Goal: Information Seeking & Learning: Learn about a topic

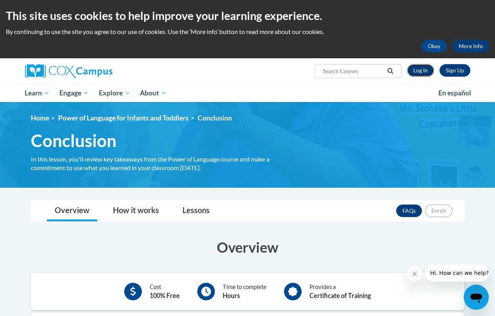
click at [428, 71] on link "Log In" at bounding box center [420, 70] width 27 height 13
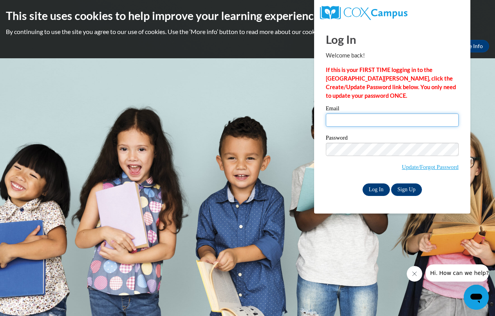
type input "[EMAIL_ADDRESS][DOMAIN_NAME]"
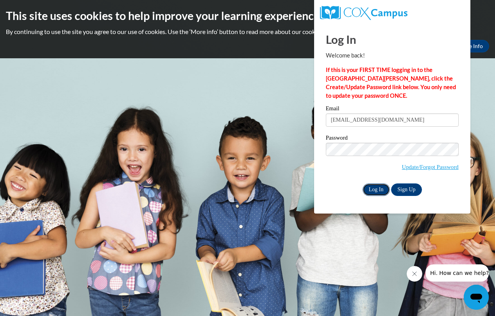
click at [383, 188] on input "Log In" at bounding box center [376, 189] width 27 height 13
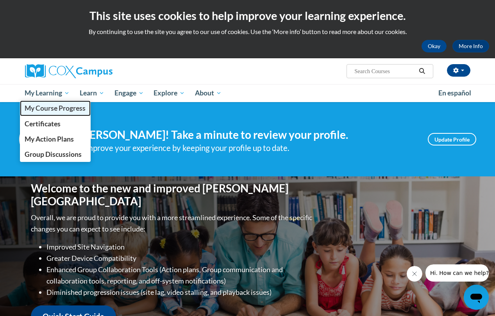
click at [53, 109] on span "My Course Progress" at bounding box center [55, 108] width 61 height 8
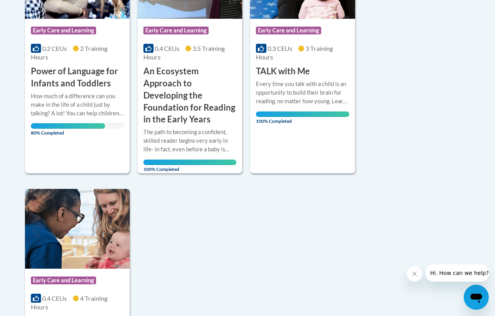
scroll to position [475, 0]
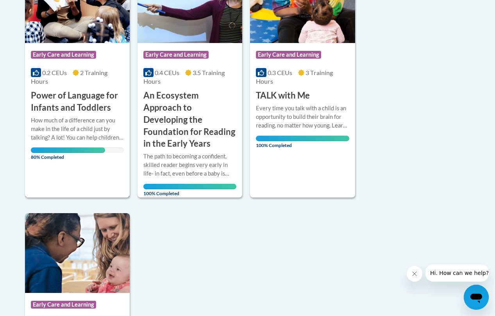
click at [89, 102] on h3 "Power of Language for Infants and Toddlers" at bounding box center [77, 101] width 93 height 24
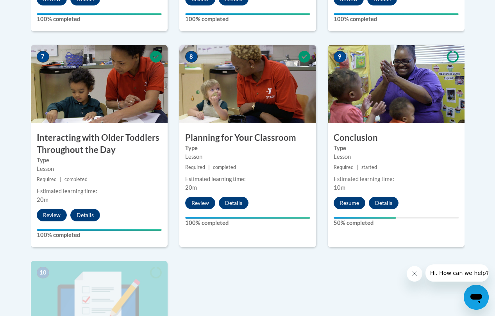
scroll to position [668, 0]
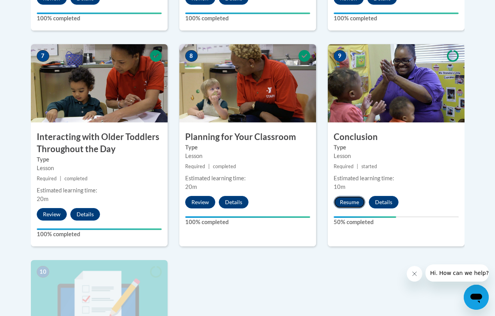
click at [341, 204] on button "Resume" at bounding box center [350, 202] width 32 height 13
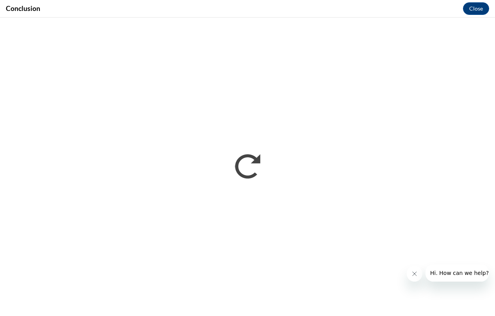
scroll to position [0, 0]
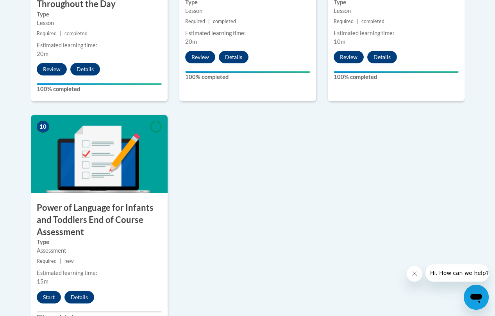
scroll to position [962, 0]
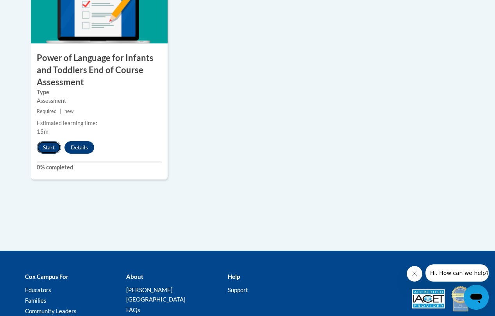
click at [48, 147] on button "Start" at bounding box center [49, 147] width 24 height 13
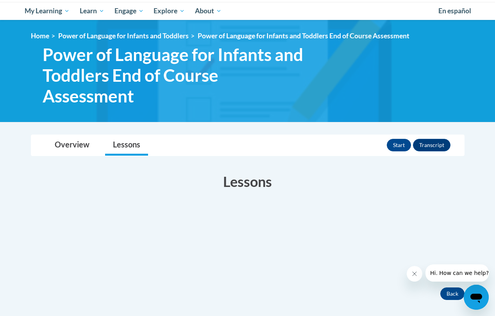
scroll to position [154, 0]
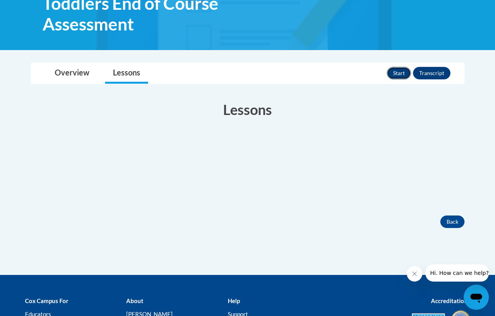
click at [396, 70] on button "Start" at bounding box center [399, 73] width 24 height 13
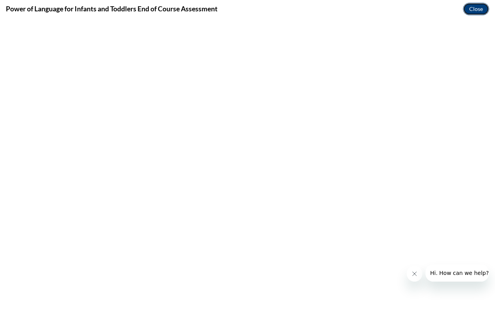
click at [476, 12] on button "Close" at bounding box center [476, 9] width 26 height 13
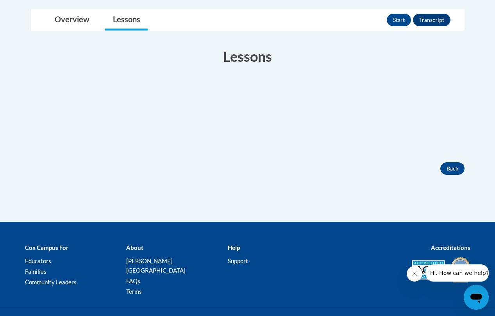
scroll to position [242, 0]
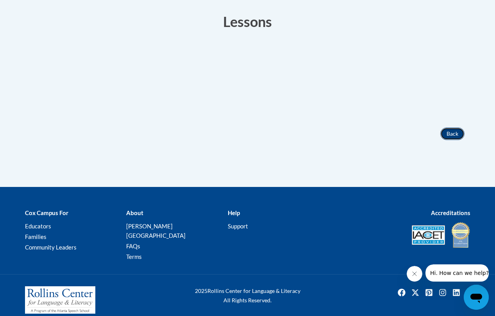
click at [450, 135] on button "Back" at bounding box center [452, 133] width 24 height 13
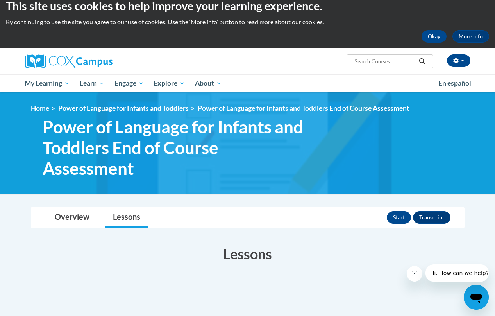
scroll to position [0, 0]
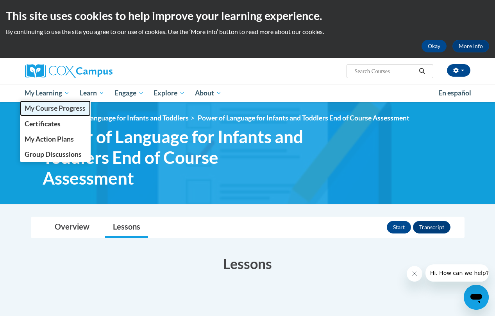
click at [45, 107] on span "My Course Progress" at bounding box center [55, 108] width 61 height 8
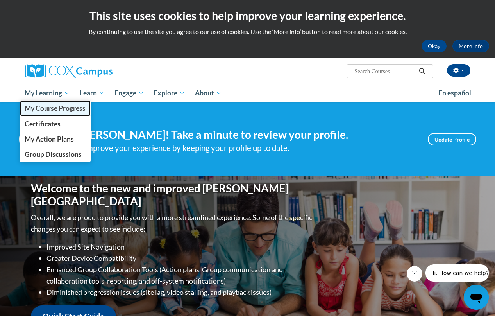
click at [54, 107] on span "My Course Progress" at bounding box center [55, 108] width 61 height 8
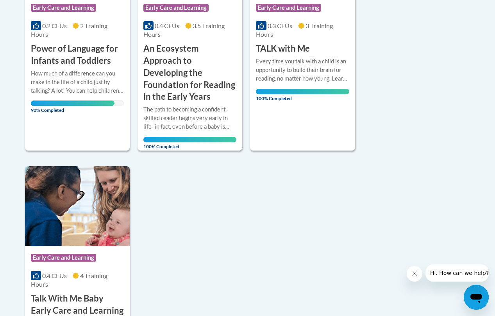
scroll to position [442, 0]
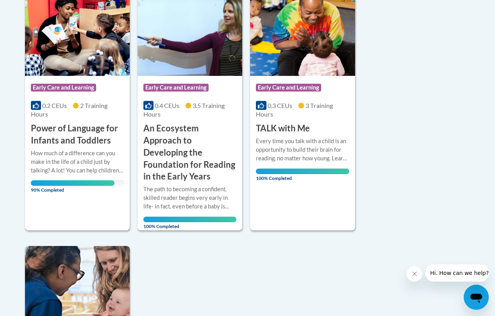
click at [84, 204] on div "Course Category: Early Care and Learning 0.2 CEUs 2 Training Hours COURSE Power…" at bounding box center [77, 113] width 105 height 234
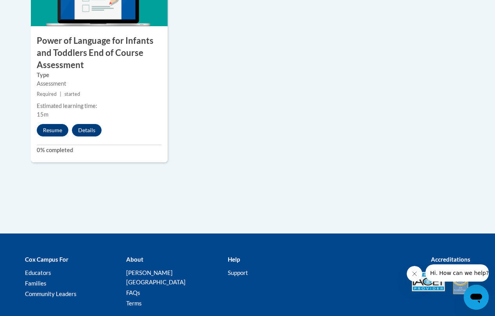
scroll to position [929, 0]
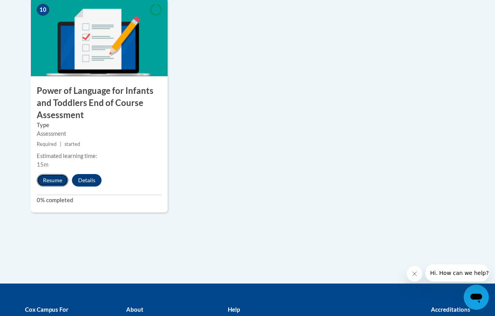
click at [57, 180] on button "Resume" at bounding box center [53, 180] width 32 height 13
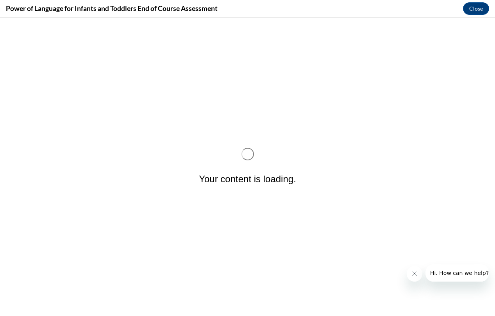
scroll to position [0, 0]
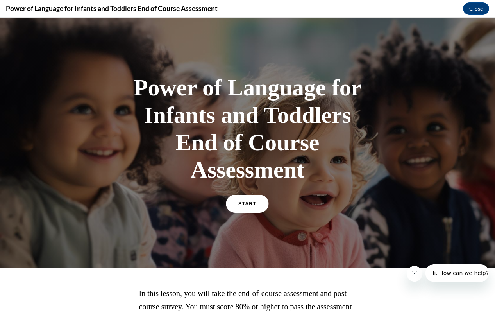
click at [245, 202] on span "START" at bounding box center [247, 204] width 18 height 6
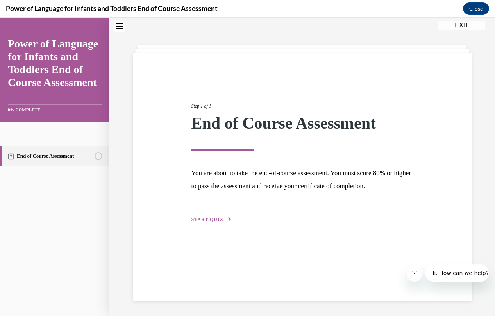
scroll to position [25, 0]
click at [218, 219] on span "START QUIZ" at bounding box center [207, 218] width 32 height 5
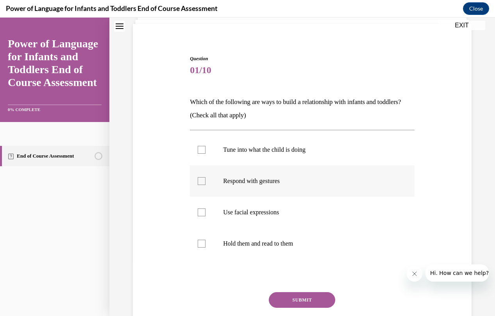
scroll to position [54, 0]
click at [205, 206] on label "Use facial expressions" at bounding box center [302, 211] width 225 height 31
click at [205, 207] on input "Use facial expressions" at bounding box center [202, 211] width 8 height 8
checkbox input "true"
click at [206, 180] on label "Respond with gestures" at bounding box center [302, 179] width 225 height 31
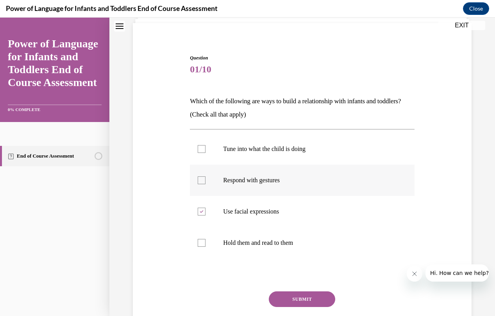
click at [206, 180] on input "Respond with gestures" at bounding box center [202, 180] width 8 height 8
checkbox input "true"
click at [202, 151] on div at bounding box center [202, 149] width 8 height 8
click at [202, 151] on input "Tune into what the child is doing" at bounding box center [202, 149] width 8 height 8
checkbox input "true"
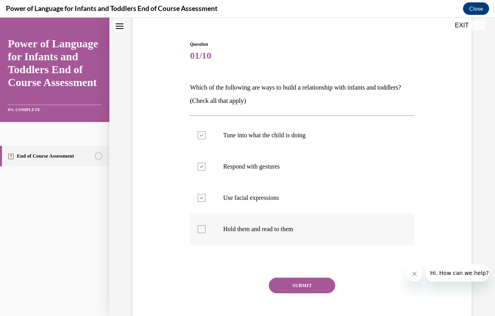
scroll to position [81, 0]
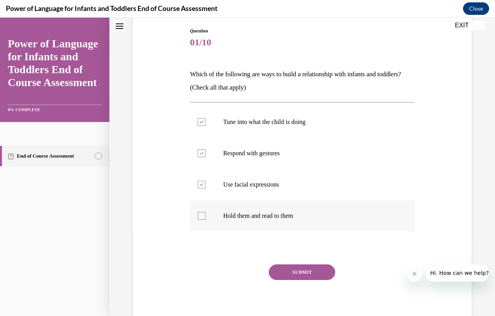
click at [199, 217] on div at bounding box center [202, 216] width 8 height 8
click at [199, 217] on input "Hold them and read to them" at bounding box center [202, 216] width 8 height 8
checkbox input "true"
click at [288, 275] on button "SUBMIT" at bounding box center [302, 272] width 66 height 16
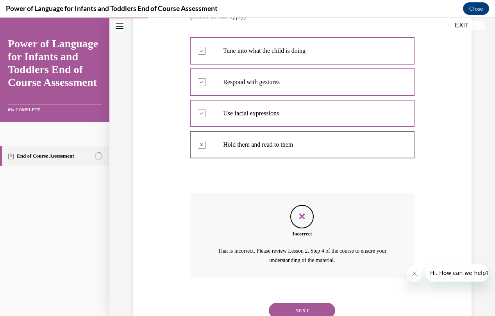
scroll to position [182, 0]
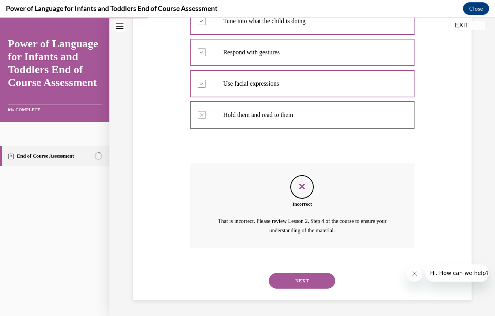
click at [309, 282] on button "NEXT" at bounding box center [302, 281] width 66 height 16
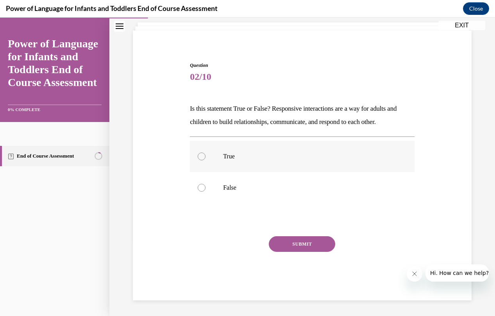
click at [251, 157] on p "True" at bounding box center [309, 156] width 172 height 8
click at [206, 157] on input "True" at bounding box center [202, 156] width 8 height 8
radio input "true"
click at [306, 246] on button "SUBMIT" at bounding box center [302, 244] width 66 height 16
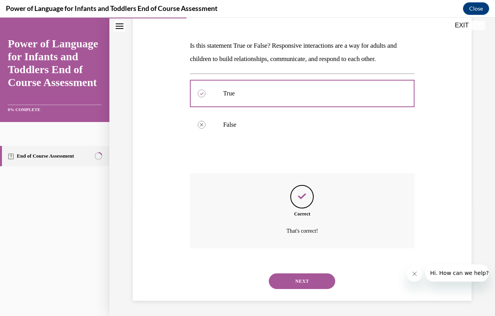
scroll to position [110, 0]
click at [314, 278] on button "NEXT" at bounding box center [302, 281] width 66 height 16
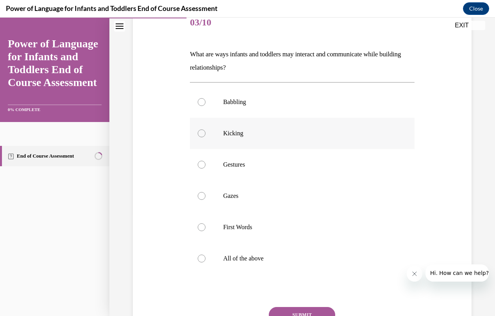
scroll to position [104, 0]
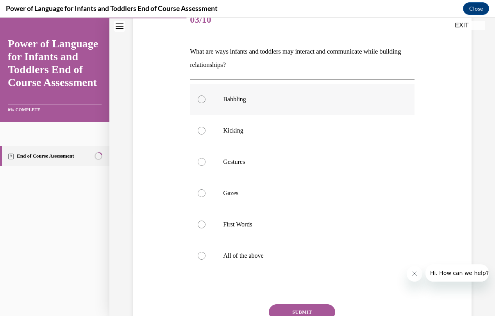
click at [230, 102] on p "Babbling" at bounding box center [309, 99] width 172 height 8
click at [206, 102] on input "Babbling" at bounding box center [202, 99] width 8 height 8
radio input "true"
click at [208, 254] on label "All of the above" at bounding box center [302, 255] width 225 height 31
click at [206, 254] on input "All of the above" at bounding box center [202, 256] width 8 height 8
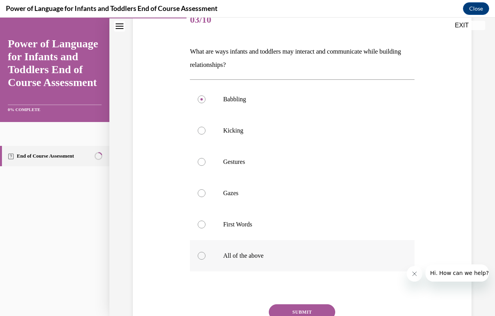
radio input "true"
click at [282, 307] on button "SUBMIT" at bounding box center [302, 312] width 66 height 16
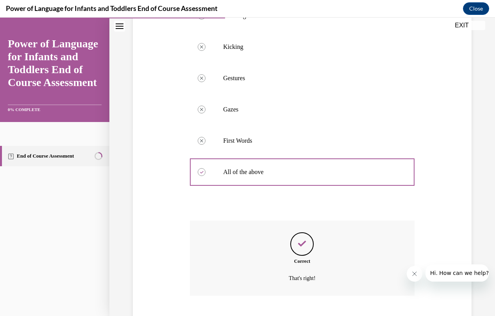
scroll to position [235, 0]
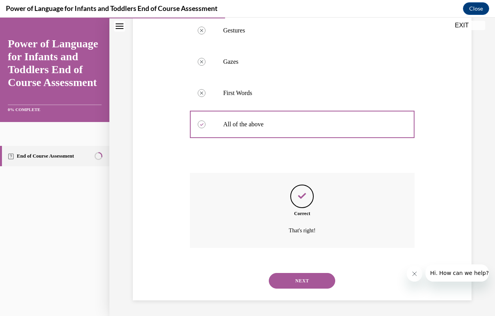
click at [298, 281] on button "NEXT" at bounding box center [302, 281] width 66 height 16
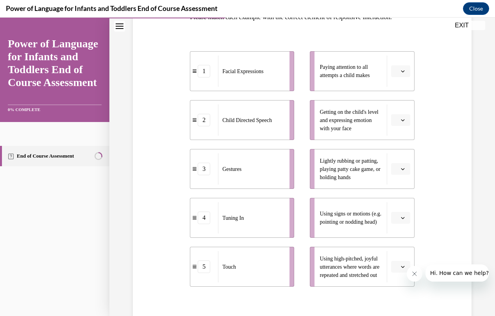
scroll to position [143, 0]
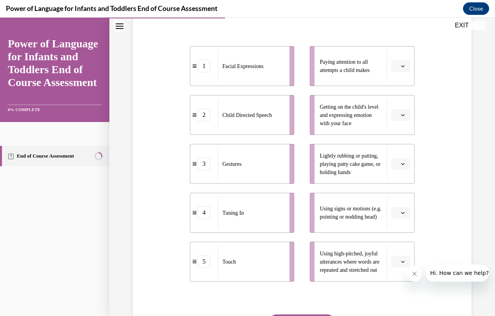
click at [406, 113] on button "button" at bounding box center [400, 115] width 19 height 12
click at [400, 149] on div "1" at bounding box center [400, 148] width 20 height 16
click at [399, 67] on button "button" at bounding box center [400, 66] width 19 height 12
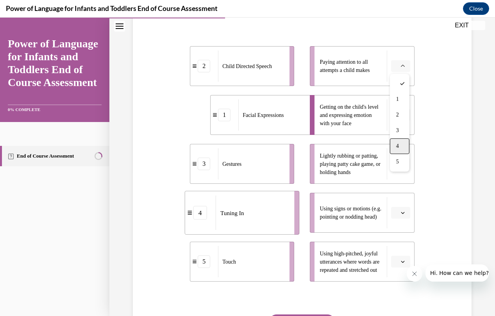
click at [401, 144] on div "4" at bounding box center [400, 146] width 20 height 16
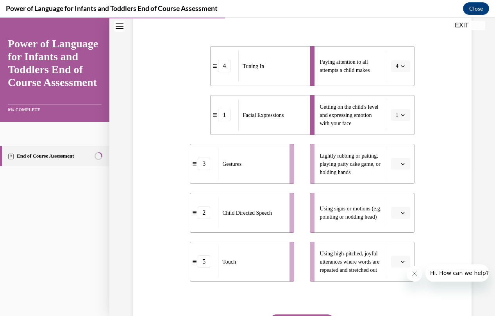
click at [399, 214] on button "button" at bounding box center [400, 213] width 19 height 12
click at [399, 163] on span "3" at bounding box center [397, 164] width 3 height 6
click at [401, 165] on icon "button" at bounding box center [403, 164] width 4 height 4
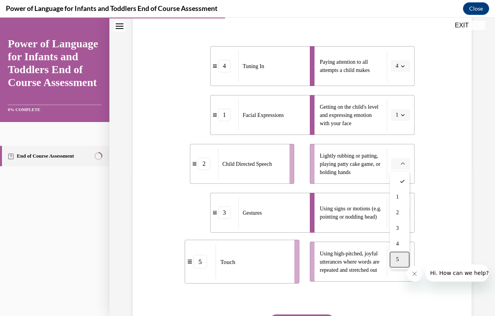
click at [397, 259] on span "5" at bounding box center [397, 259] width 3 height 6
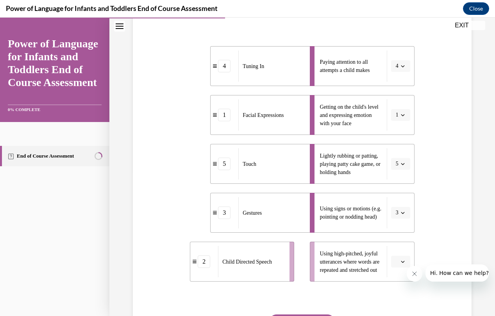
click at [400, 262] on span "button" at bounding box center [402, 261] width 5 height 5
click at [407, 194] on div "2" at bounding box center [400, 197] width 20 height 16
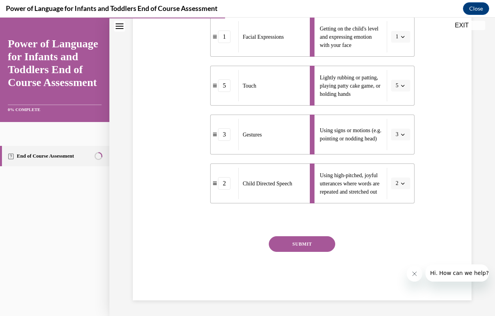
click at [315, 243] on button "SUBMIT" at bounding box center [302, 244] width 66 height 16
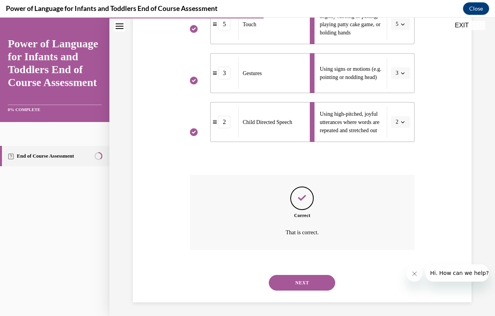
scroll to position [285, 0]
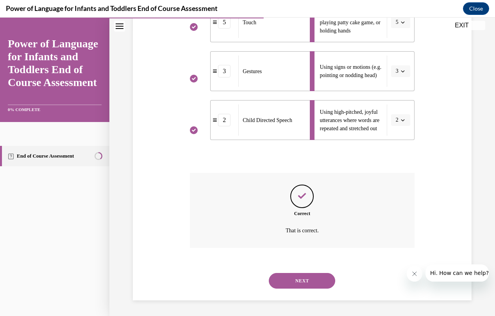
click at [301, 283] on button "NEXT" at bounding box center [302, 281] width 66 height 16
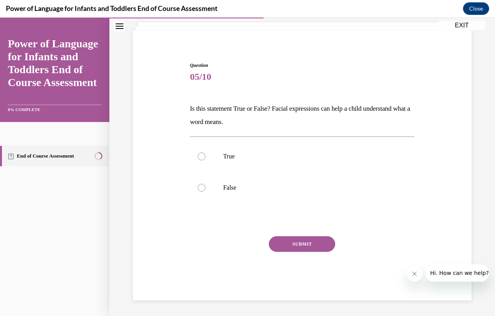
scroll to position [47, 0]
click at [255, 158] on p "True" at bounding box center [309, 156] width 172 height 8
click at [206, 158] on input "True" at bounding box center [202, 156] width 8 height 8
radio input "true"
click at [293, 242] on button "SUBMIT" at bounding box center [302, 244] width 66 height 16
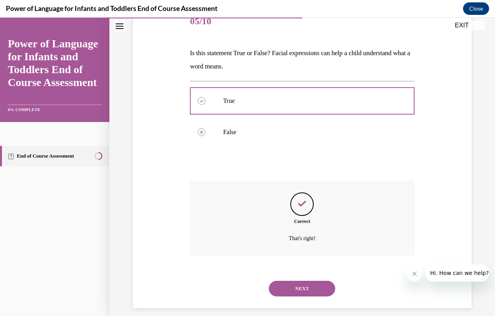
scroll to position [110, 0]
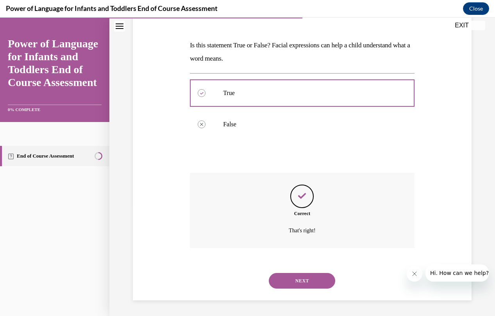
click at [301, 277] on button "NEXT" at bounding box center [302, 281] width 66 height 16
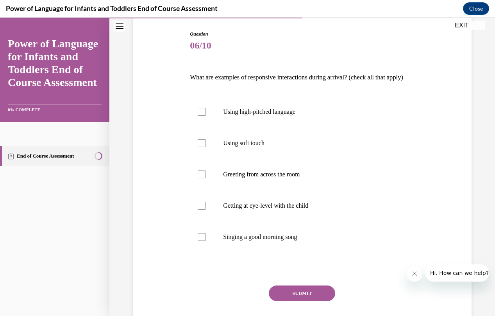
scroll to position [80, 0]
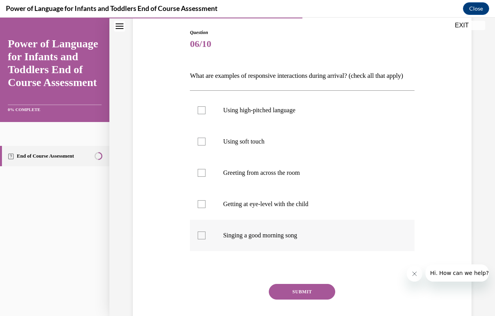
click at [200, 251] on label "Singing a good morning song" at bounding box center [302, 235] width 225 height 31
click at [200, 239] on input "Singing a good morning song" at bounding box center [202, 235] width 8 height 8
checkbox input "true"
click at [202, 208] on div at bounding box center [202, 204] width 8 height 8
click at [202, 208] on input "Getting at eye-level with the child" at bounding box center [202, 204] width 8 height 8
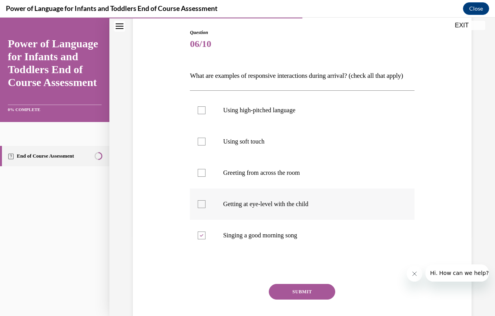
checkbox input "true"
click at [201, 145] on div at bounding box center [202, 142] width 8 height 8
click at [201, 145] on input "Using soft touch" at bounding box center [202, 142] width 8 height 8
checkbox input "true"
click at [311, 299] on button "SUBMIT" at bounding box center [302, 292] width 66 height 16
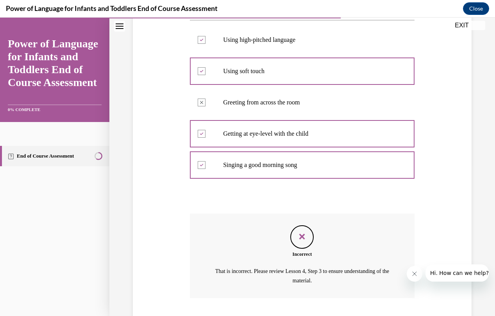
scroll to position [148, 0]
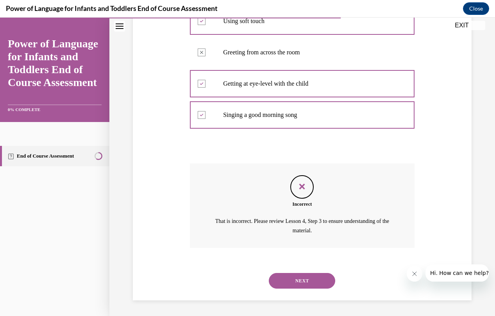
click at [292, 277] on button "NEXT" at bounding box center [302, 281] width 66 height 16
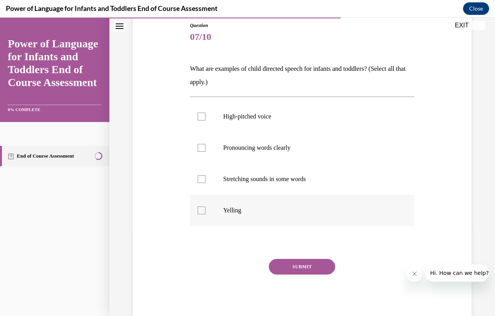
scroll to position [86, 0]
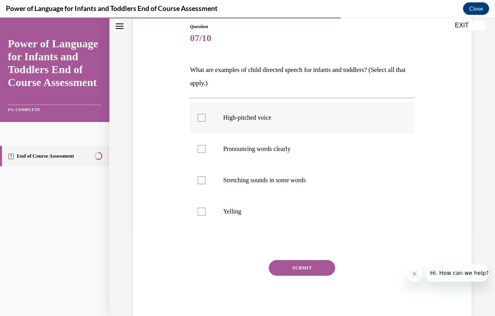
click at [275, 118] on p "High-pitched voice" at bounding box center [309, 118] width 172 height 8
click at [206, 118] on input "High-pitched voice" at bounding box center [202, 118] width 8 height 8
checkbox input "true"
click at [276, 145] on p "Pronouncing words clearly" at bounding box center [309, 149] width 172 height 8
click at [206, 145] on input "Pronouncing words clearly" at bounding box center [202, 149] width 8 height 8
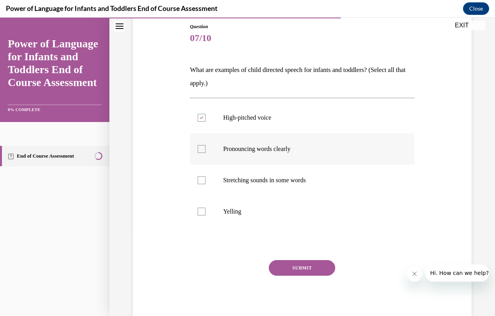
checkbox input "true"
click at [262, 182] on p "Stretching sounds in some words" at bounding box center [309, 180] width 172 height 8
click at [206, 182] on input "Stretching sounds in some words" at bounding box center [202, 180] width 8 height 8
checkbox input "true"
click at [289, 271] on button "SUBMIT" at bounding box center [302, 268] width 66 height 16
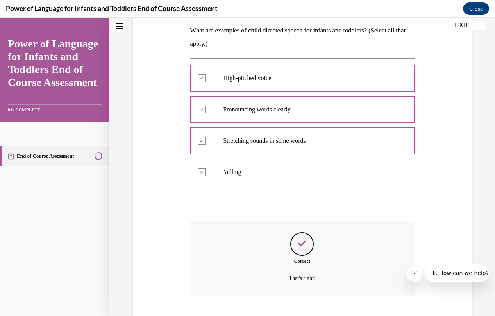
scroll to position [173, 0]
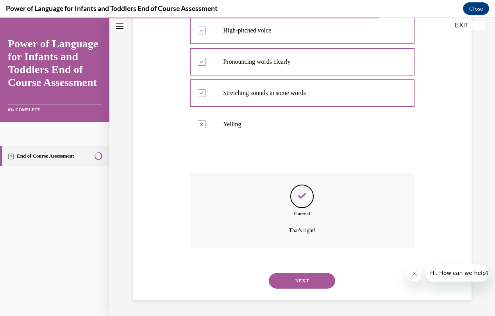
click at [294, 279] on button "NEXT" at bounding box center [302, 281] width 66 height 16
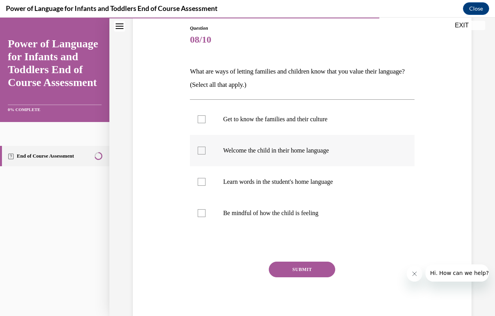
scroll to position [77, 0]
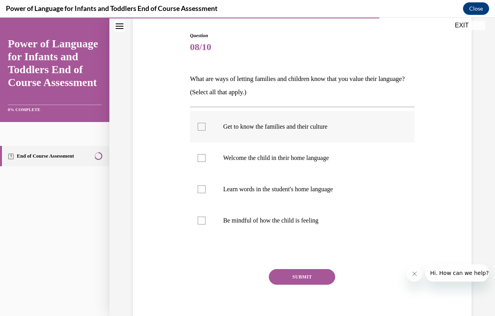
click at [262, 126] on p "Get to know the families and their culture" at bounding box center [309, 127] width 172 height 8
click at [206, 126] on input "Get to know the families and their culture" at bounding box center [202, 127] width 8 height 8
checkbox input "true"
click at [258, 159] on p "Welcome the child in their home language" at bounding box center [309, 158] width 172 height 8
click at [206, 159] on input "Welcome the child in their home language" at bounding box center [202, 158] width 8 height 8
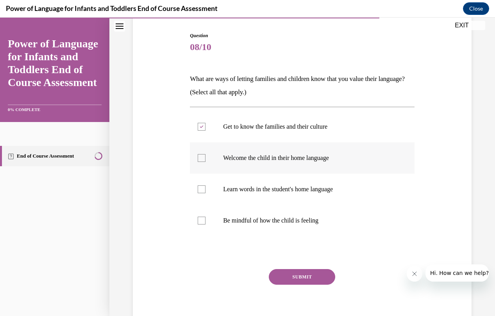
checkbox input "true"
click at [256, 191] on p "Learn words in the student's home language" at bounding box center [309, 189] width 172 height 8
click at [206, 191] on input "Learn words in the student's home language" at bounding box center [202, 189] width 8 height 8
checkbox input "true"
click at [293, 271] on button "SUBMIT" at bounding box center [302, 277] width 66 height 16
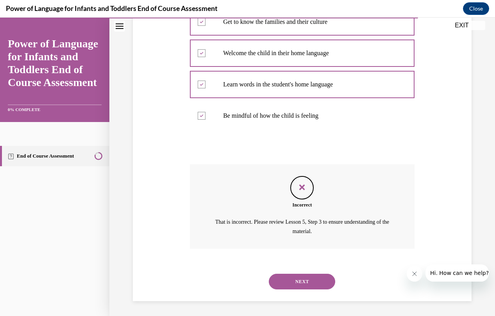
scroll to position [182, 0]
click at [305, 277] on button "NEXT" at bounding box center [302, 281] width 66 height 16
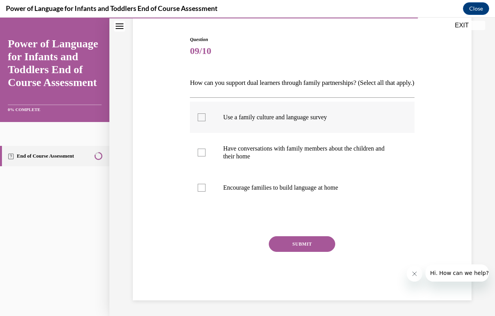
click at [275, 121] on p "Use a family culture and language survey" at bounding box center [309, 117] width 172 height 8
click at [206, 121] on input "Use a family culture and language survey" at bounding box center [202, 117] width 8 height 8
checkbox input "true"
click at [270, 151] on p "Have conversations with family members about the children and their home" at bounding box center [309, 153] width 172 height 16
click at [206, 151] on input "Have conversations with family members about the children and their home" at bounding box center [202, 152] width 8 height 8
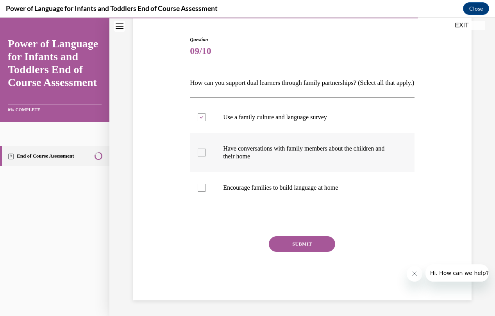
checkbox input "true"
click at [270, 190] on p "Encourage families to build language at home" at bounding box center [309, 188] width 172 height 8
click at [206, 190] on input "Encourage families to build language at home" at bounding box center [202, 188] width 8 height 8
checkbox input "true"
click at [281, 246] on button "SUBMIT" at bounding box center [302, 244] width 66 height 16
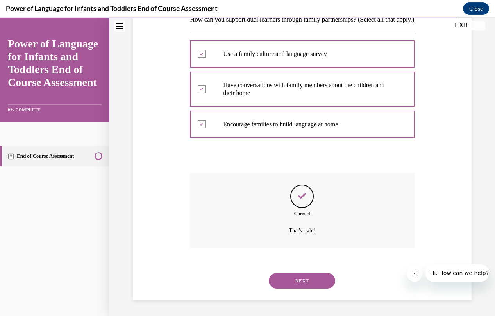
click at [296, 279] on button "NEXT" at bounding box center [302, 281] width 66 height 16
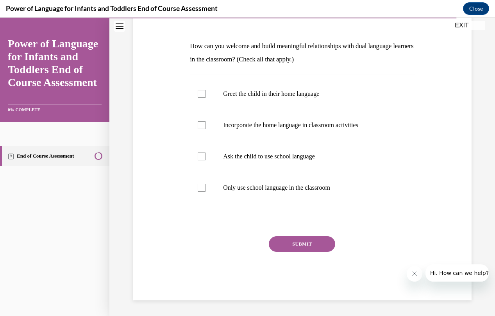
scroll to position [87, 0]
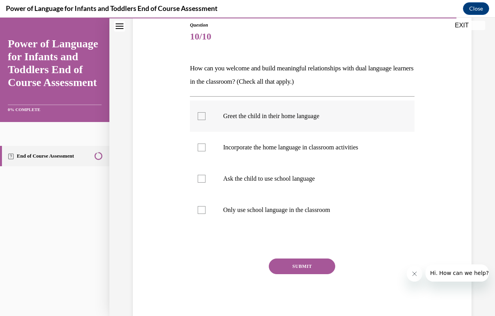
click at [250, 119] on p "Greet the child in their home language" at bounding box center [309, 116] width 172 height 8
click at [206, 119] on input "Greet the child in their home language" at bounding box center [202, 116] width 8 height 8
checkbox input "true"
click at [236, 148] on p "Incorporate the home language in classroom activities" at bounding box center [309, 147] width 172 height 8
click at [206, 148] on input "Incorporate the home language in classroom activities" at bounding box center [202, 147] width 8 height 8
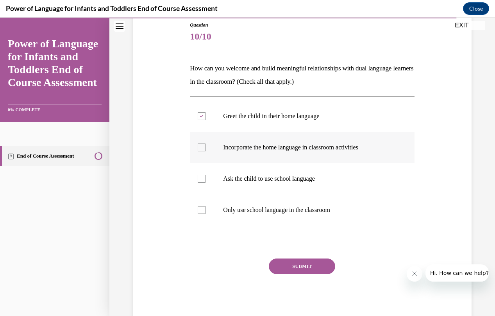
checkbox input "true"
click at [284, 265] on button "SUBMIT" at bounding box center [302, 266] width 66 height 16
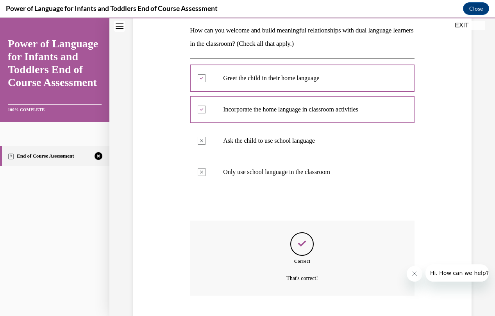
scroll to position [173, 0]
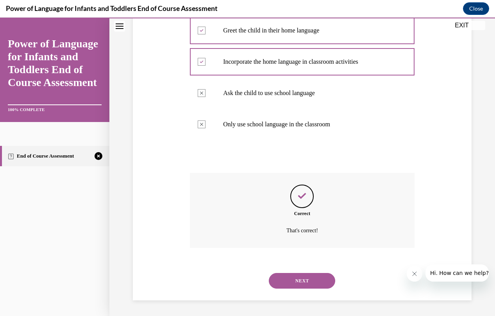
click at [299, 284] on button "NEXT" at bounding box center [302, 281] width 66 height 16
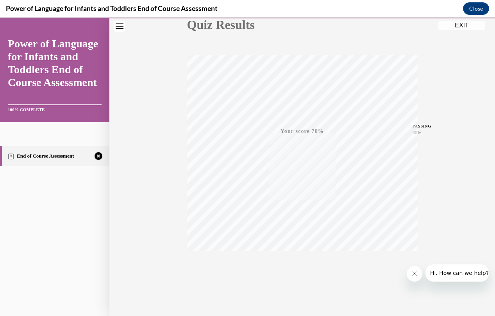
scroll to position [102, 0]
click at [300, 265] on icon "button" at bounding box center [302, 268] width 28 height 9
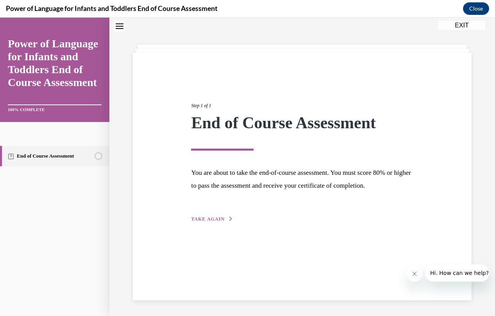
click at [216, 220] on span "TAKE AGAIN" at bounding box center [207, 218] width 33 height 5
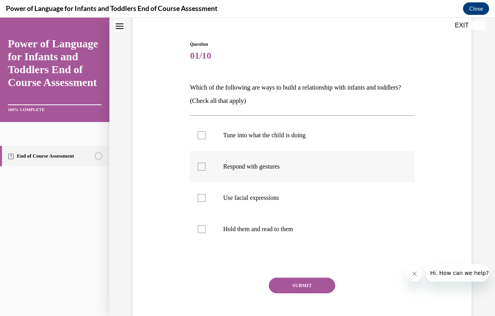
scroll to position [71, 0]
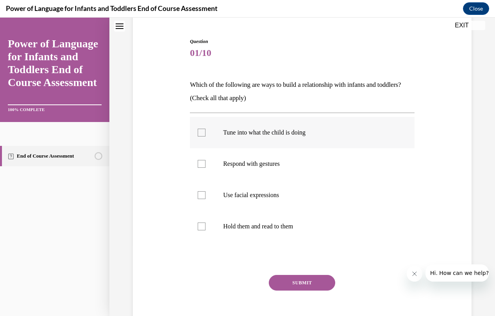
click at [257, 132] on p "Tune into what the child is doing" at bounding box center [309, 133] width 172 height 8
click at [206, 132] on input "Tune into what the child is doing" at bounding box center [202, 133] width 8 height 8
checkbox input "true"
click at [252, 163] on p "Respond with gestures" at bounding box center [309, 164] width 172 height 8
click at [206, 163] on input "Respond with gestures" at bounding box center [202, 164] width 8 height 8
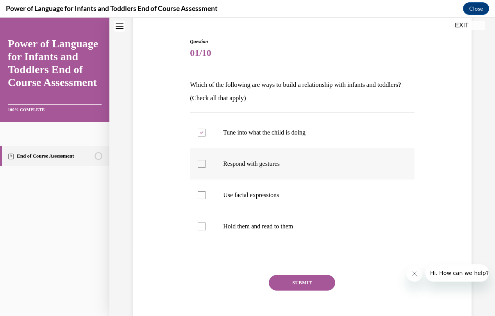
checkbox input "true"
click at [252, 193] on p "Use facial expressions" at bounding box center [309, 195] width 172 height 8
click at [206, 193] on input "Use facial expressions" at bounding box center [202, 195] width 8 height 8
checkbox input "true"
click at [292, 281] on button "SUBMIT" at bounding box center [302, 283] width 66 height 16
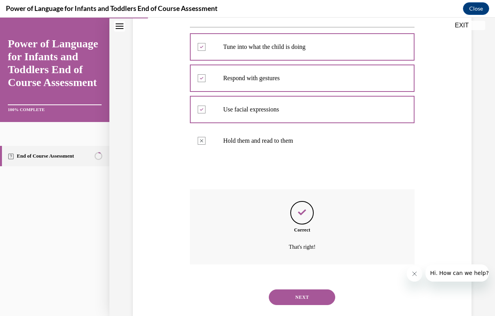
scroll to position [173, 0]
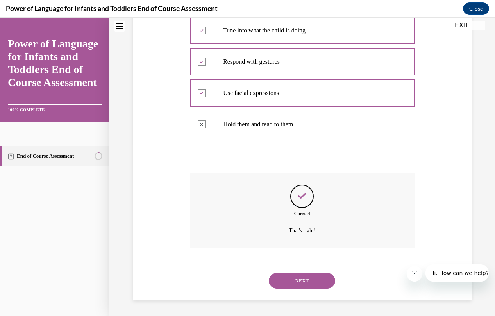
click at [324, 278] on button "NEXT" at bounding box center [302, 281] width 66 height 16
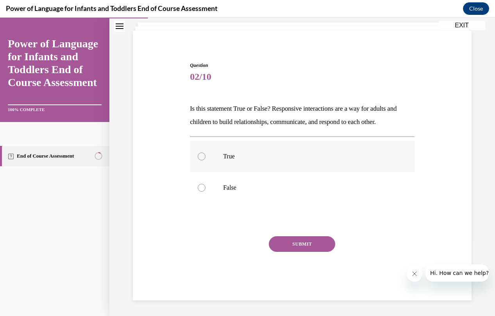
click at [239, 152] on p "True" at bounding box center [309, 156] width 172 height 8
click at [206, 152] on input "True" at bounding box center [202, 156] width 8 height 8
radio input "true"
click at [301, 242] on button "SUBMIT" at bounding box center [302, 244] width 66 height 16
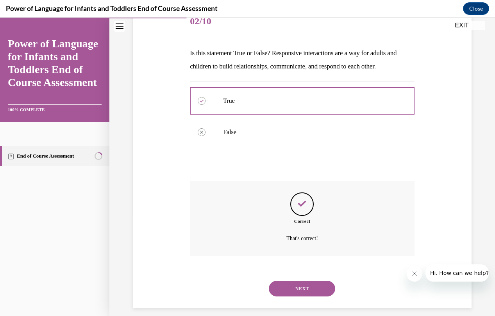
scroll to position [110, 0]
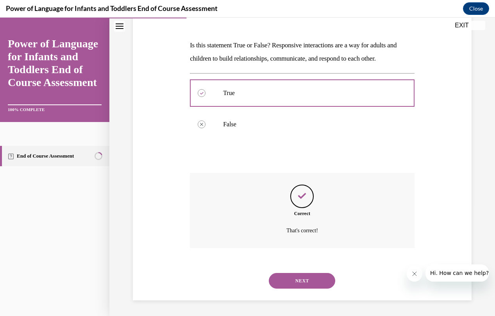
click at [300, 282] on button "NEXT" at bounding box center [302, 281] width 66 height 16
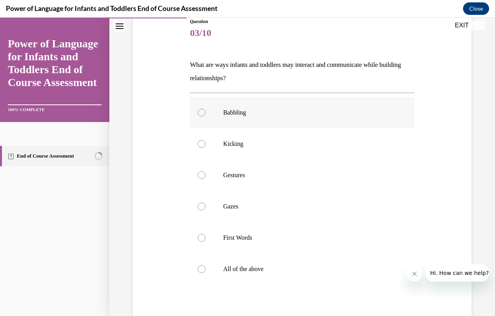
scroll to position [103, 0]
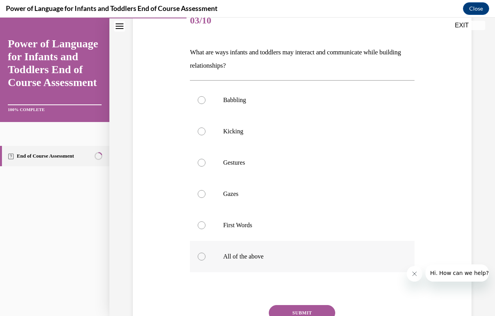
click at [250, 255] on p "All of the above" at bounding box center [309, 256] width 172 height 8
click at [206, 255] on input "All of the above" at bounding box center [202, 256] width 8 height 8
radio input "true"
click at [298, 306] on button "SUBMIT" at bounding box center [302, 313] width 66 height 16
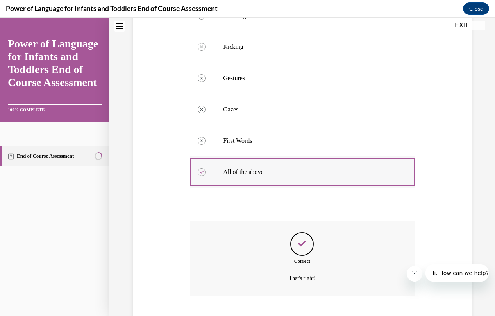
scroll to position [235, 0]
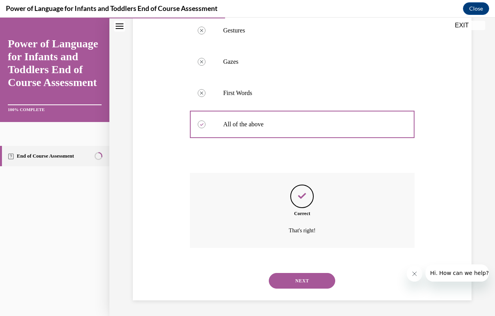
click at [304, 282] on button "NEXT" at bounding box center [302, 281] width 66 height 16
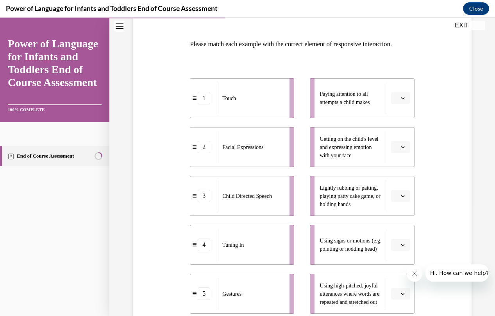
scroll to position [125, 0]
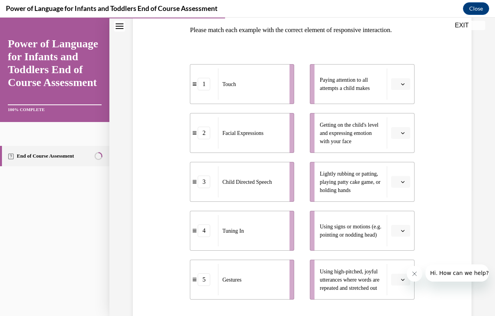
click at [403, 84] on icon "button" at bounding box center [403, 84] width 4 height 2
click at [397, 163] on span "4" at bounding box center [397, 164] width 3 height 6
click at [400, 132] on span "button" at bounding box center [402, 132] width 5 height 5
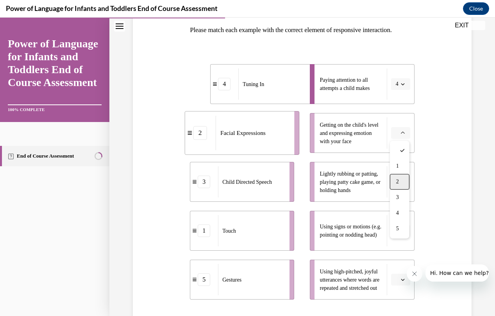
click at [397, 180] on span "2" at bounding box center [397, 182] width 3 height 6
click at [400, 180] on span "button" at bounding box center [402, 181] width 5 height 5
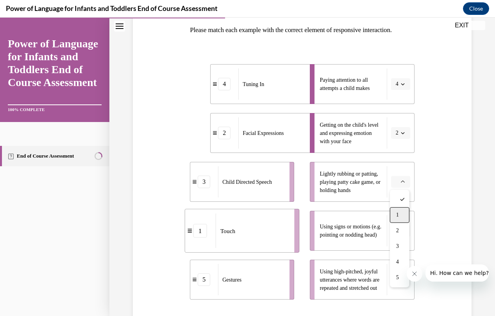
click at [396, 216] on span "1" at bounding box center [397, 215] width 3 height 6
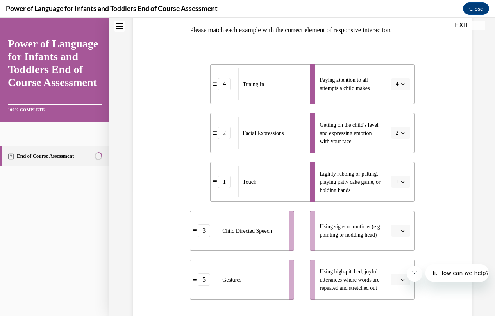
click at [402, 231] on icon "button" at bounding box center [403, 231] width 4 height 2
click at [404, 208] on div "5" at bounding box center [400, 213] width 20 height 16
click at [396, 278] on span "Please select an option" at bounding box center [397, 279] width 3 height 8
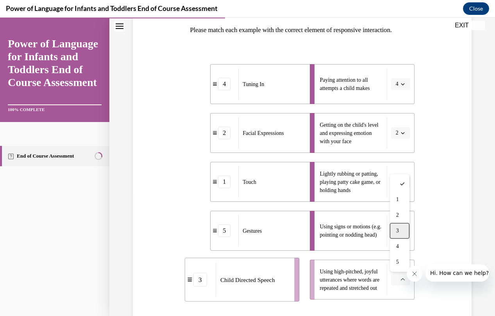
click at [397, 231] on span "3" at bounding box center [397, 230] width 3 height 6
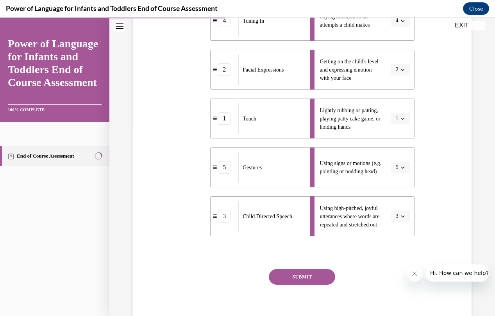
click at [286, 277] on button "SUBMIT" at bounding box center [302, 277] width 66 height 16
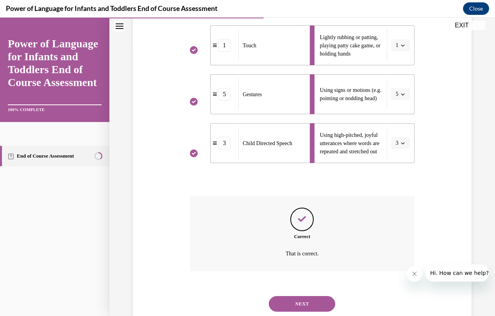
scroll to position [285, 0]
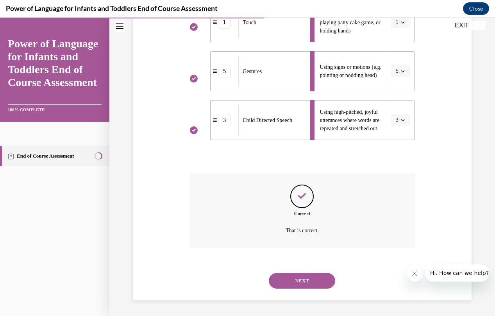
click at [304, 281] on button "NEXT" at bounding box center [302, 281] width 66 height 16
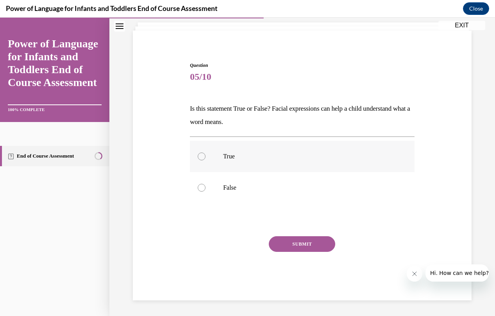
click at [291, 161] on label "True" at bounding box center [302, 156] width 225 height 31
click at [206, 160] on input "True" at bounding box center [202, 156] width 8 height 8
radio input "true"
click at [302, 246] on button "SUBMIT" at bounding box center [302, 244] width 66 height 16
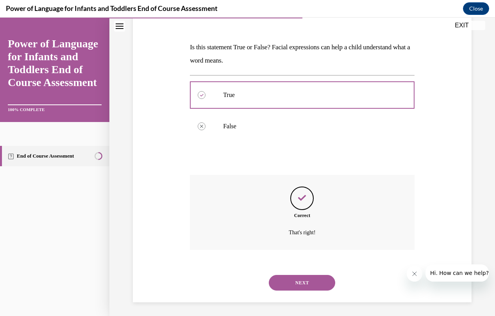
scroll to position [110, 0]
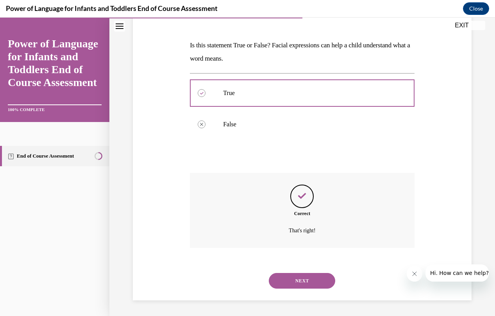
click at [304, 282] on button "NEXT" at bounding box center [302, 281] width 66 height 16
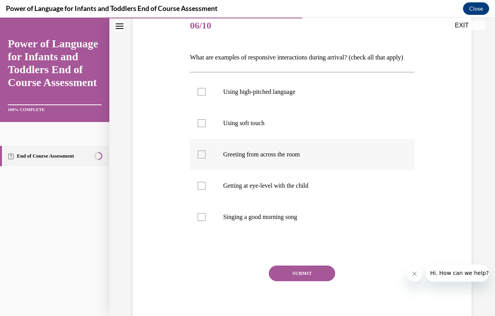
scroll to position [98, 0]
click at [282, 107] on label "Using high-pitched language" at bounding box center [302, 91] width 225 height 31
click at [206, 95] on input "Using high-pitched language" at bounding box center [202, 92] width 8 height 8
checkbox input "true"
click at [279, 127] on p "Using soft touch" at bounding box center [309, 123] width 172 height 8
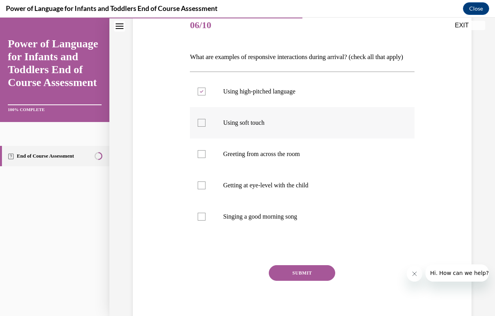
click at [206, 127] on input "Using soft touch" at bounding box center [202, 123] width 8 height 8
checkbox input "true"
click at [276, 158] on p "Greeting from across the room" at bounding box center [309, 154] width 172 height 8
click at [206, 158] on input "Greeting from across the room" at bounding box center [202, 154] width 8 height 8
checkbox input "true"
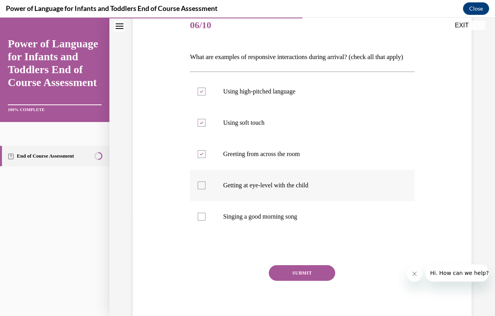
click at [273, 189] on p "Getting at eye-level with the child" at bounding box center [309, 185] width 172 height 8
click at [206, 189] on input "Getting at eye-level with the child" at bounding box center [202, 185] width 8 height 8
checkbox input "true"
click at [265, 220] on p "Singing a good morning song" at bounding box center [309, 217] width 172 height 8
click at [206, 220] on input "Singing a good morning song" at bounding box center [202, 217] width 8 height 8
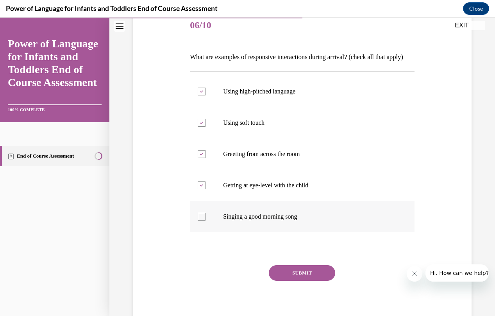
checkbox input "true"
click at [286, 158] on p "Greeting from across the room" at bounding box center [309, 154] width 172 height 8
click at [206, 158] on input "Greeting from across the room" at bounding box center [202, 154] width 8 height 8
checkbox input "false"
click at [296, 281] on button "SUBMIT" at bounding box center [302, 273] width 66 height 16
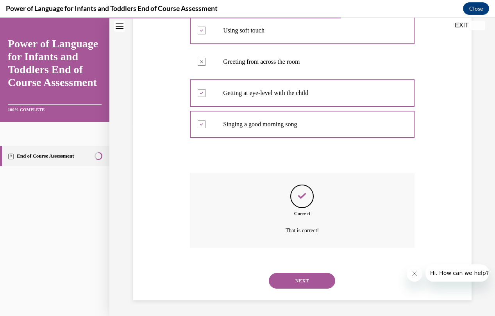
scroll to position [204, 0]
click at [306, 275] on button "NEXT" at bounding box center [302, 281] width 66 height 16
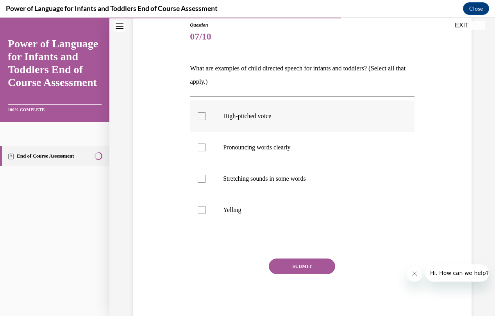
click at [263, 124] on label "High-pitched voice" at bounding box center [302, 115] width 225 height 31
click at [206, 120] on input "High-pitched voice" at bounding box center [202, 116] width 8 height 8
checkbox input "true"
click at [263, 144] on p "Pronouncing words clearly" at bounding box center [309, 147] width 172 height 8
click at [206, 144] on input "Pronouncing words clearly" at bounding box center [202, 147] width 8 height 8
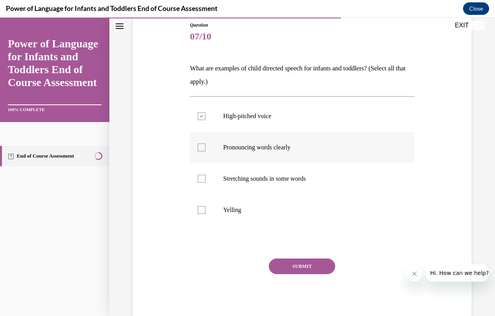
checkbox input "true"
click at [263, 175] on p "Stretching sounds in some words" at bounding box center [309, 179] width 172 height 8
click at [206, 175] on input "Stretching sounds in some words" at bounding box center [202, 179] width 8 height 8
checkbox input "true"
click at [299, 264] on button "SUBMIT" at bounding box center [302, 266] width 66 height 16
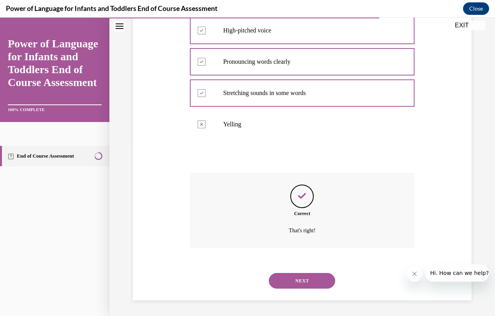
click at [305, 275] on button "NEXT" at bounding box center [302, 281] width 66 height 16
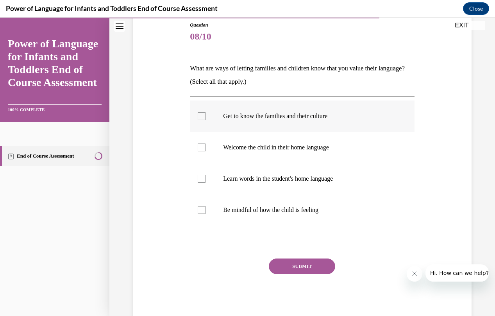
click at [287, 116] on p "Get to know the families and their culture" at bounding box center [309, 116] width 172 height 8
click at [206, 116] on input "Get to know the families and their culture" at bounding box center [202, 116] width 8 height 8
checkbox input "true"
click at [283, 149] on p "Welcome the child in their home language" at bounding box center [309, 147] width 172 height 8
click at [206, 149] on input "Welcome the child in their home language" at bounding box center [202, 147] width 8 height 8
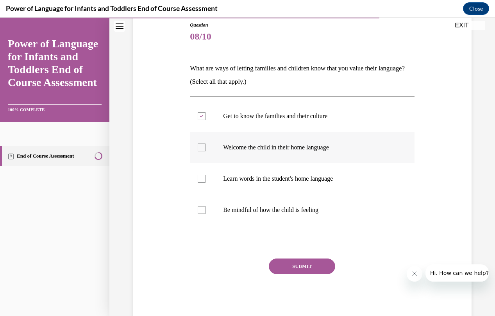
checkbox input "true"
click at [269, 181] on p "Learn words in the student's home language" at bounding box center [309, 179] width 172 height 8
click at [206, 181] on input "Learn words in the student's home language" at bounding box center [202, 179] width 8 height 8
checkbox input "true"
click at [292, 263] on button "SUBMIT" at bounding box center [302, 266] width 66 height 16
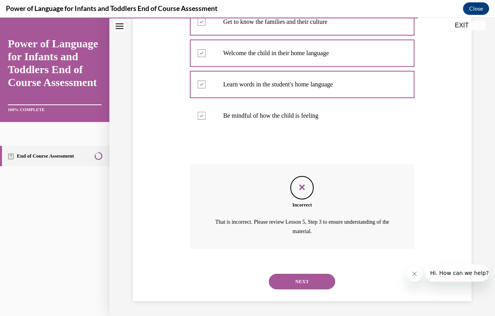
scroll to position [182, 0]
click at [309, 285] on button "NEXT" at bounding box center [302, 281] width 66 height 16
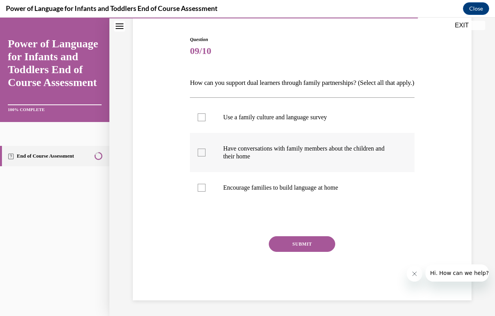
click at [272, 157] on p "Have conversations with family members about the children and their home" at bounding box center [309, 153] width 172 height 16
click at [206, 156] on input "Have conversations with family members about the children and their home" at bounding box center [202, 152] width 8 height 8
checkbox input "true"
click at [263, 190] on p "Encourage families to build language at home" at bounding box center [309, 188] width 172 height 8
click at [206, 190] on input "Encourage families to build language at home" at bounding box center [202, 188] width 8 height 8
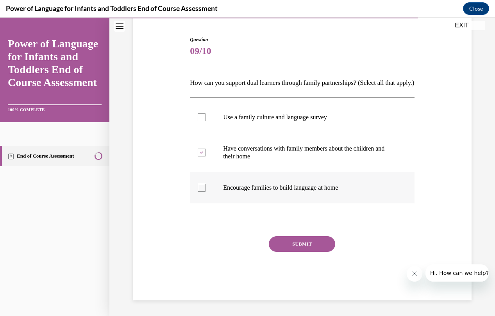
checkbox input "true"
click at [274, 121] on p "Use a family culture and language survey" at bounding box center [309, 117] width 172 height 8
click at [206, 121] on input "Use a family culture and language survey" at bounding box center [202, 117] width 8 height 8
checkbox input "true"
click at [298, 243] on button "SUBMIT" at bounding box center [302, 244] width 66 height 16
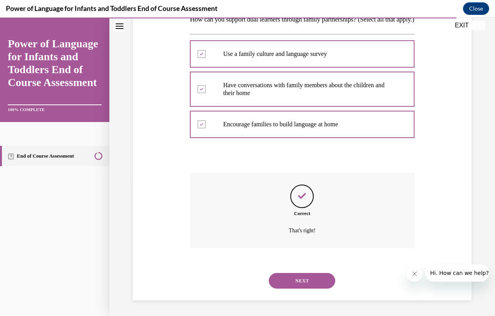
click at [298, 276] on button "NEXT" at bounding box center [302, 281] width 66 height 16
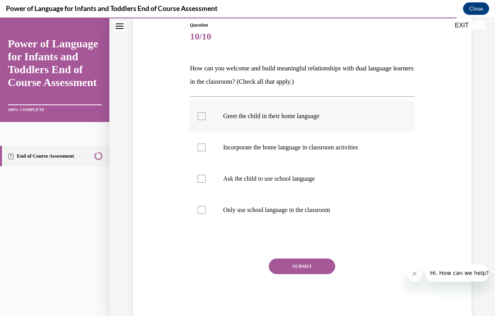
click at [276, 121] on label "Greet the child in their home language" at bounding box center [302, 115] width 225 height 31
click at [206, 120] on input "Greet the child in their home language" at bounding box center [202, 116] width 8 height 8
checkbox input "true"
click at [281, 152] on label "Incorporate the home language in classroom activities" at bounding box center [302, 147] width 225 height 31
click at [206, 151] on input "Incorporate the home language in classroom activities" at bounding box center [202, 147] width 8 height 8
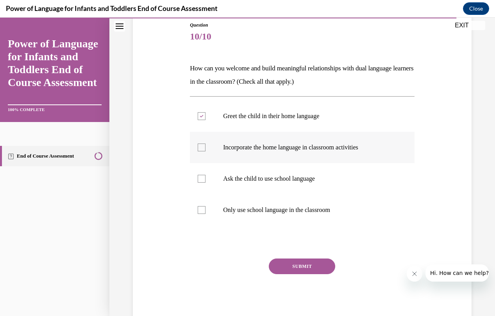
checkbox input "true"
click at [289, 268] on button "SUBMIT" at bounding box center [302, 266] width 66 height 16
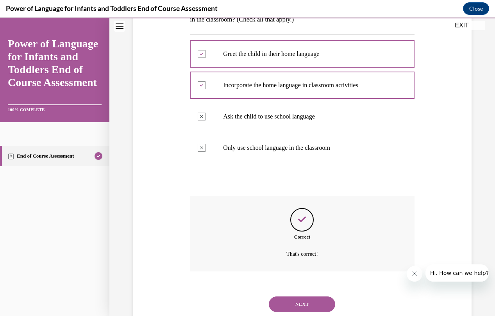
scroll to position [173, 0]
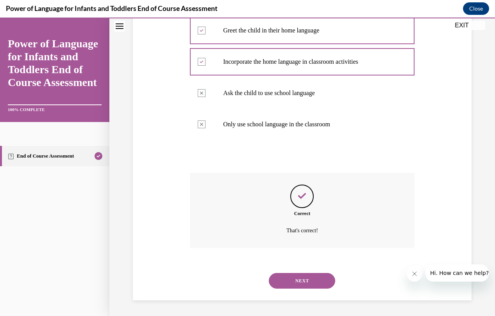
click at [297, 276] on button "NEXT" at bounding box center [302, 281] width 66 height 16
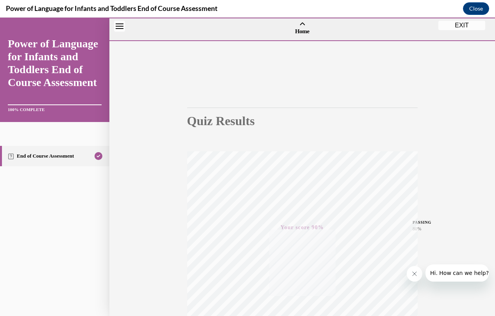
scroll to position [0, 0]
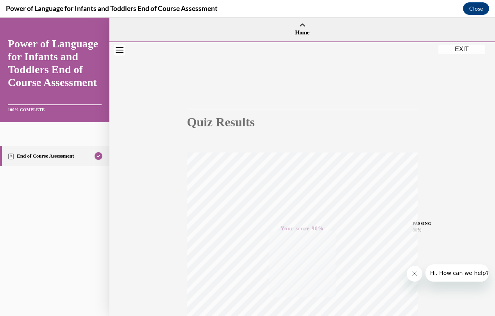
click at [457, 43] on div at bounding box center [302, 42] width 386 height 2
click at [456, 49] on button "EXIT" at bounding box center [461, 49] width 47 height 9
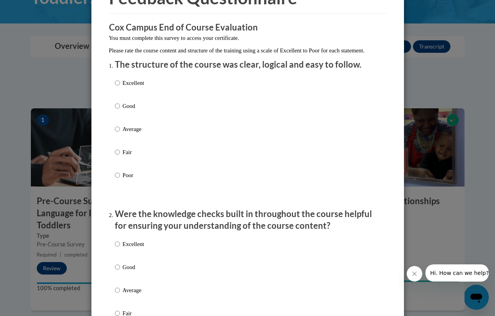
scroll to position [51, 0]
click at [125, 87] on p "Excellent" at bounding box center [133, 82] width 21 height 9
click at [120, 87] on input "Excellent" at bounding box center [117, 82] width 5 height 9
radio input "true"
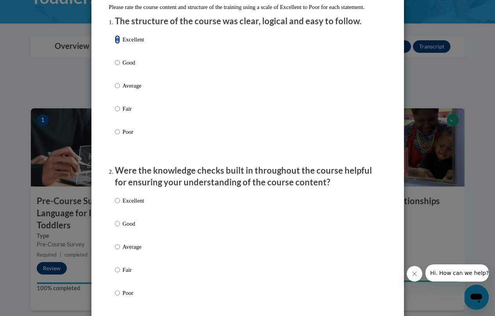
scroll to position [94, 0]
click at [129, 204] on p "Excellent" at bounding box center [133, 200] width 21 height 9
click at [120, 204] on input "Excellent" at bounding box center [117, 200] width 5 height 9
radio input "true"
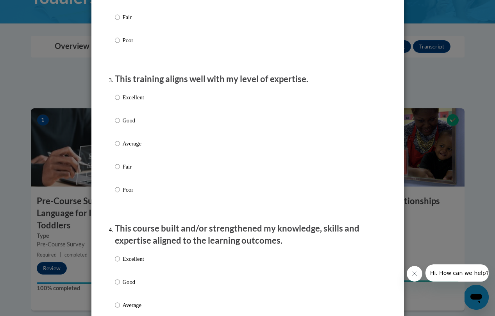
scroll to position [347, 0]
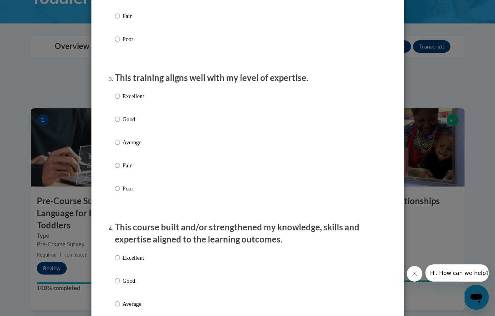
click at [142, 100] on p "Excellent" at bounding box center [133, 96] width 21 height 9
click at [120, 100] on input "Excellent" at bounding box center [117, 96] width 5 height 9
radio input "true"
click at [130, 262] on p "Excellent" at bounding box center [133, 257] width 21 height 9
click at [120, 262] on input "Excellent" at bounding box center [117, 257] width 5 height 9
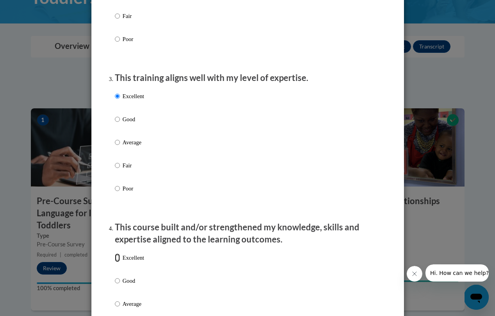
radio input "true"
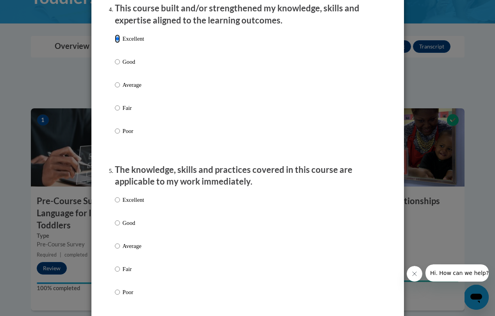
scroll to position [568, 0]
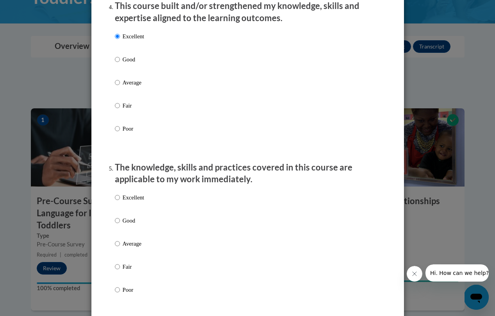
click at [135, 202] on p "Excellent" at bounding box center [133, 197] width 21 height 9
click at [120, 202] on input "Excellent" at bounding box center [117, 197] width 5 height 9
radio input "true"
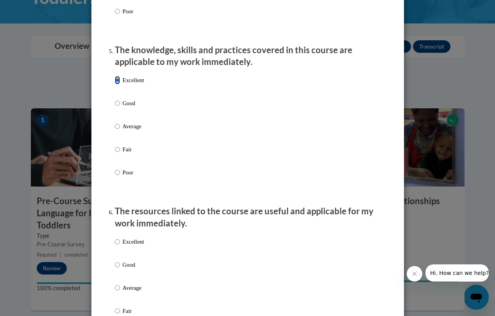
scroll to position [709, 0]
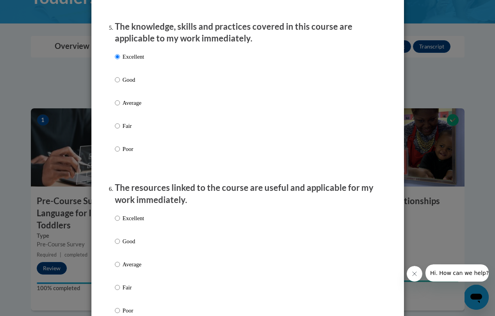
click at [139, 222] on p "Excellent" at bounding box center [133, 218] width 21 height 9
click at [120, 222] on input "Excellent" at bounding box center [117, 218] width 5 height 9
radio input "true"
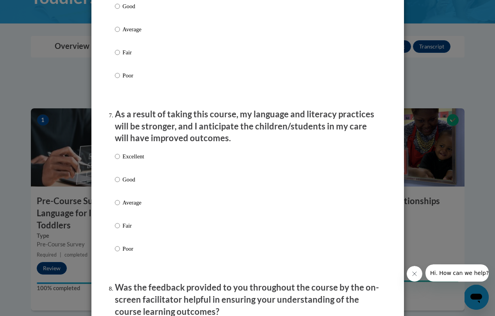
scroll to position [944, 0]
click at [132, 160] on p "Excellent" at bounding box center [133, 156] width 21 height 9
click at [120, 160] on input "Excellent" at bounding box center [117, 156] width 5 height 9
radio input "true"
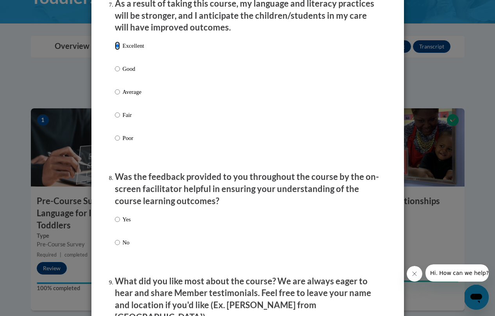
scroll to position [1056, 0]
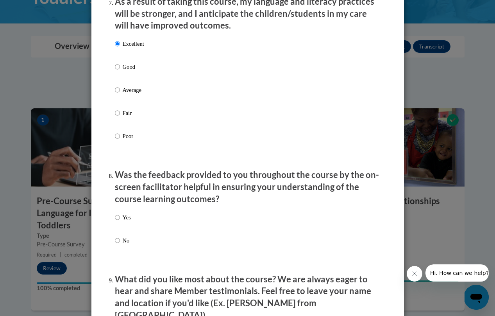
click at [135, 226] on div "Yes No" at bounding box center [248, 238] width 266 height 58
click at [128, 222] on p "Yes" at bounding box center [127, 217] width 8 height 9
click at [120, 222] on input "Yes" at bounding box center [117, 217] width 5 height 9
radio input "true"
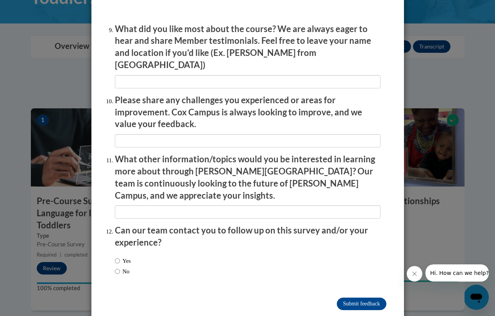
scroll to position [1308, 0]
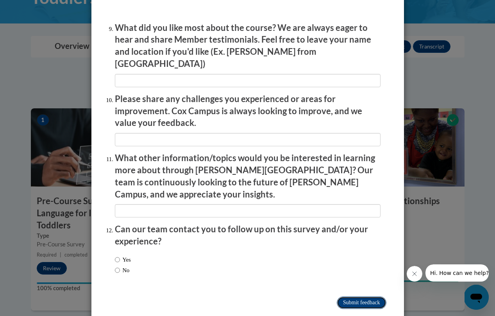
click at [358, 296] on input "Submit feedback" at bounding box center [361, 302] width 49 height 13
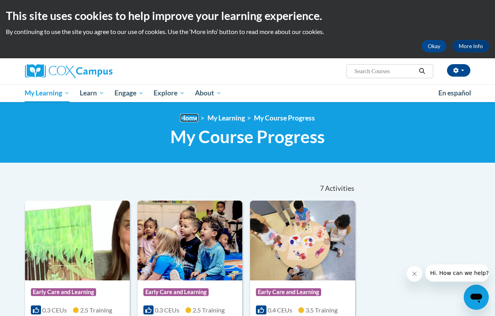
click at [192, 115] on link "Home" at bounding box center [189, 118] width 18 height 8
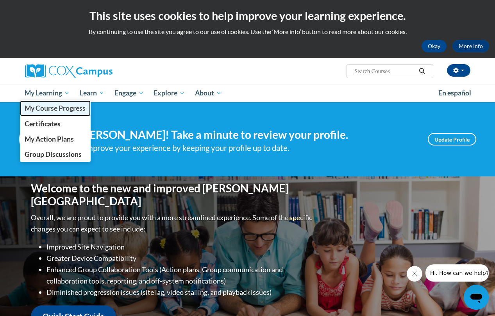
click at [54, 105] on span "My Course Progress" at bounding box center [55, 108] width 61 height 8
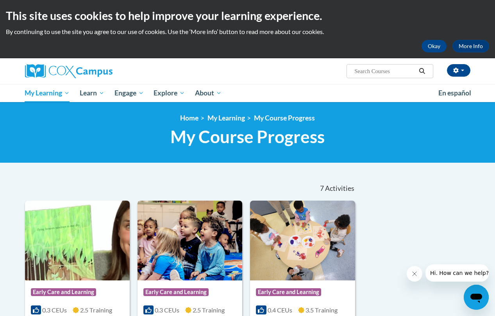
click at [375, 72] on input "Search..." at bounding box center [385, 70] width 63 height 9
drag, startPoint x: 415, startPoint y: 71, endPoint x: 350, endPoint y: 70, distance: 65.3
click at [350, 70] on span "Search Search... supporting dual learners" at bounding box center [390, 71] width 86 height 14
type input "Supporting Dual Language Learners Right From The Start"
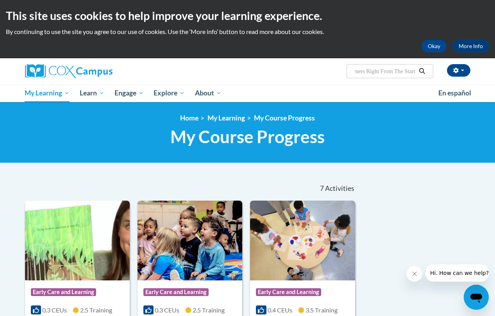
scroll to position [0, 85]
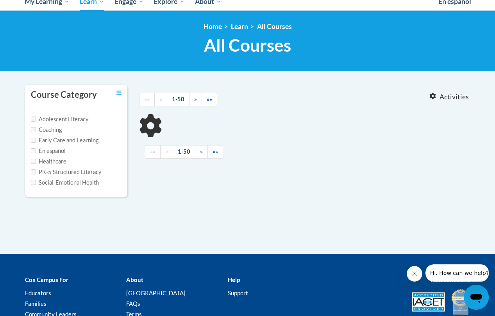
type input "Supporting Dual Language Learners Right From The Start"
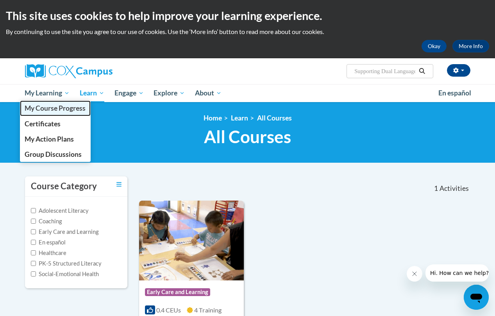
click at [43, 106] on span "My Course Progress" at bounding box center [55, 108] width 61 height 8
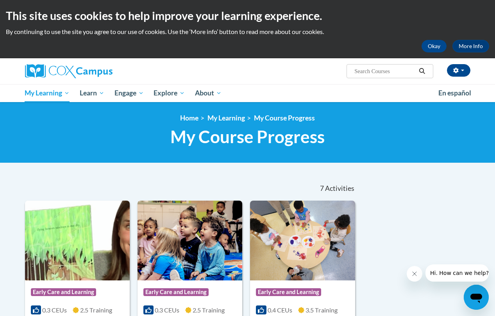
click at [394, 70] on input "Search..." at bounding box center [385, 70] width 63 height 9
type input "Building World Knowledge"
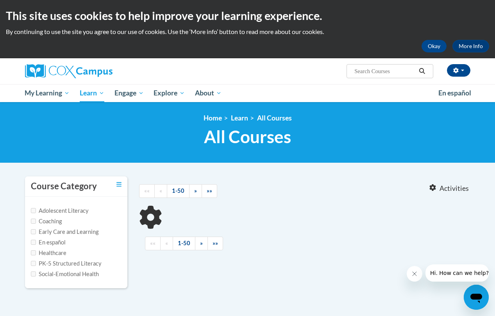
type input "Building World Knowledge"
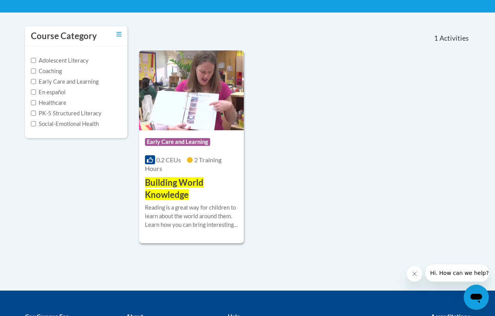
scroll to position [143, 0]
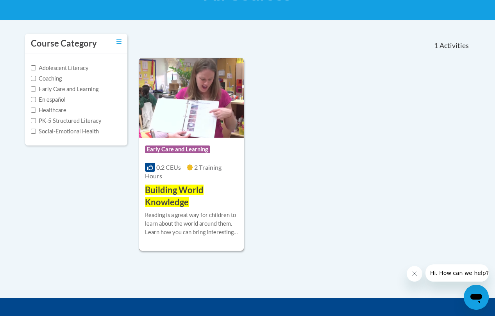
click at [173, 196] on span "Building World Knowledge" at bounding box center [174, 195] width 59 height 23
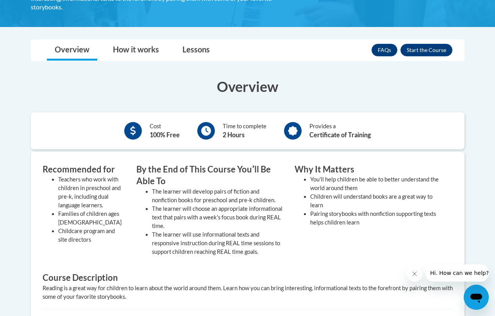
scroll to position [178, 0]
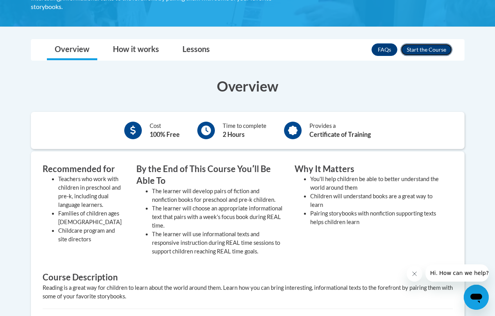
click at [443, 50] on button "Enroll" at bounding box center [426, 49] width 52 height 13
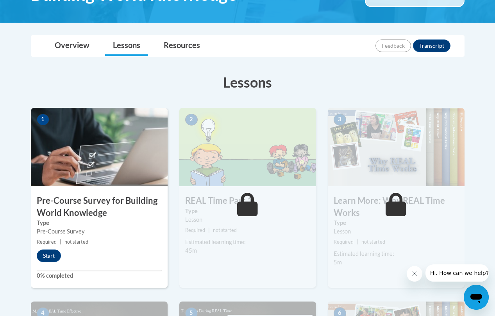
scroll to position [162, 0]
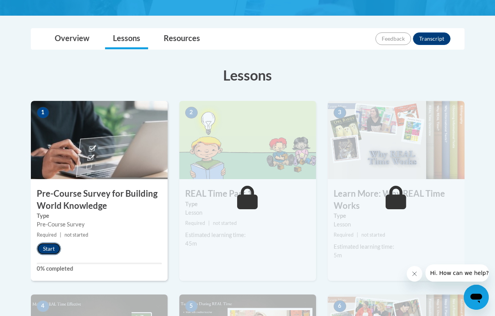
click at [47, 249] on button "Start" at bounding box center [49, 248] width 24 height 13
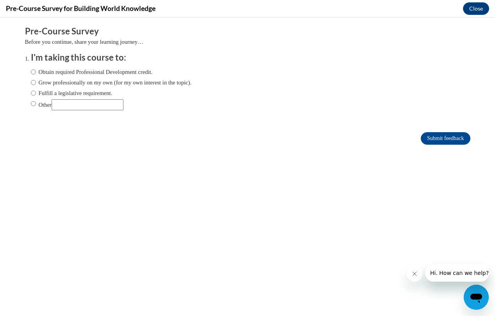
scroll to position [0, 0]
click at [100, 71] on label "Obtain required Professional Development credit." at bounding box center [92, 72] width 122 height 9
click at [36, 71] on input "Obtain required Professional Development credit." at bounding box center [33, 72] width 5 height 9
radio input "true"
click at [453, 141] on input "Submit feedback" at bounding box center [445, 138] width 49 height 13
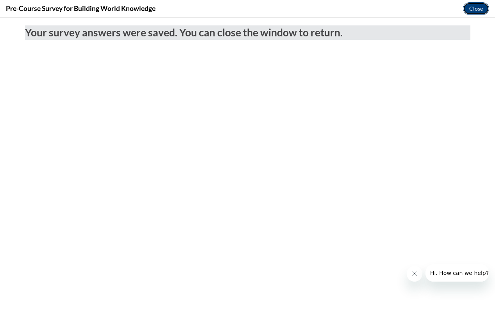
click at [477, 9] on button "Close" at bounding box center [476, 8] width 26 height 13
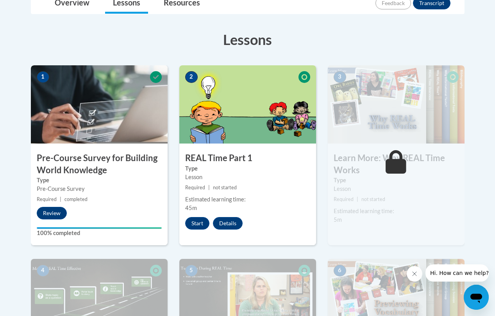
scroll to position [198, 0]
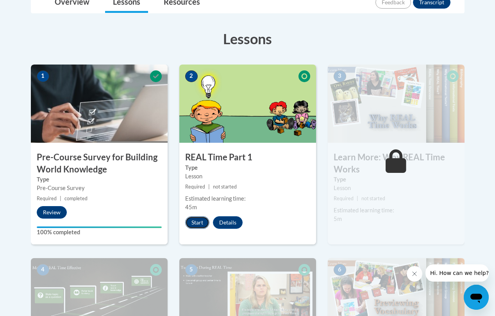
click at [194, 223] on button "Start" at bounding box center [197, 222] width 24 height 13
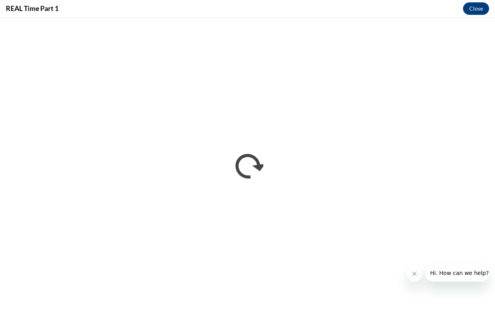
scroll to position [0, 0]
